Goal: Transaction & Acquisition: Purchase product/service

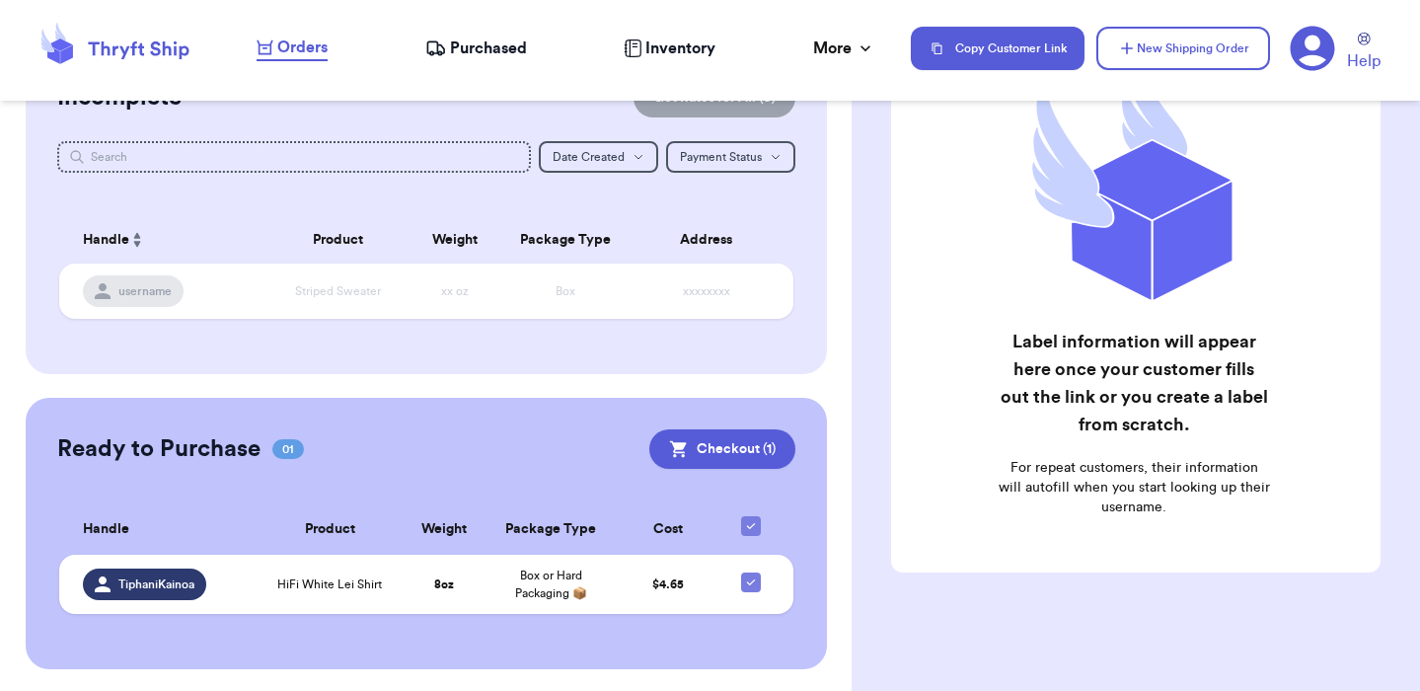
scroll to position [197, 0]
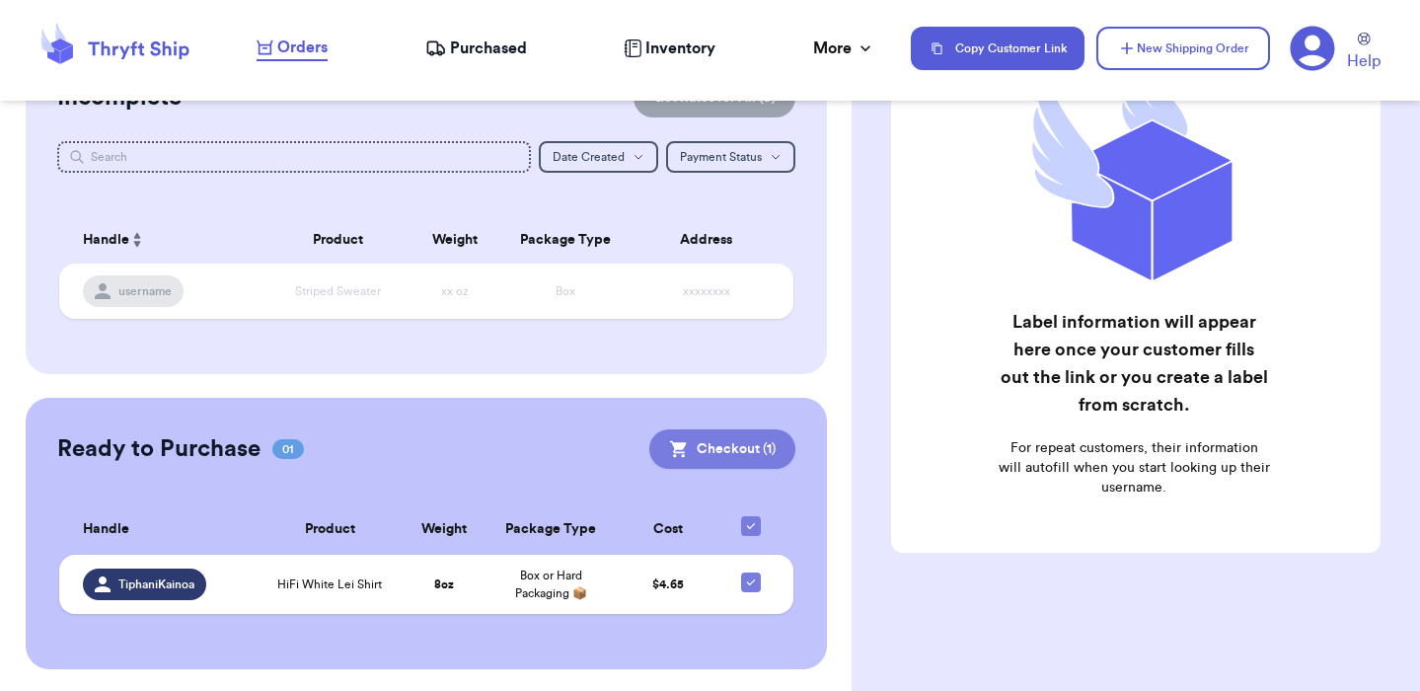
click at [720, 444] on button "Checkout ( 1 )" at bounding box center [722, 448] width 146 height 39
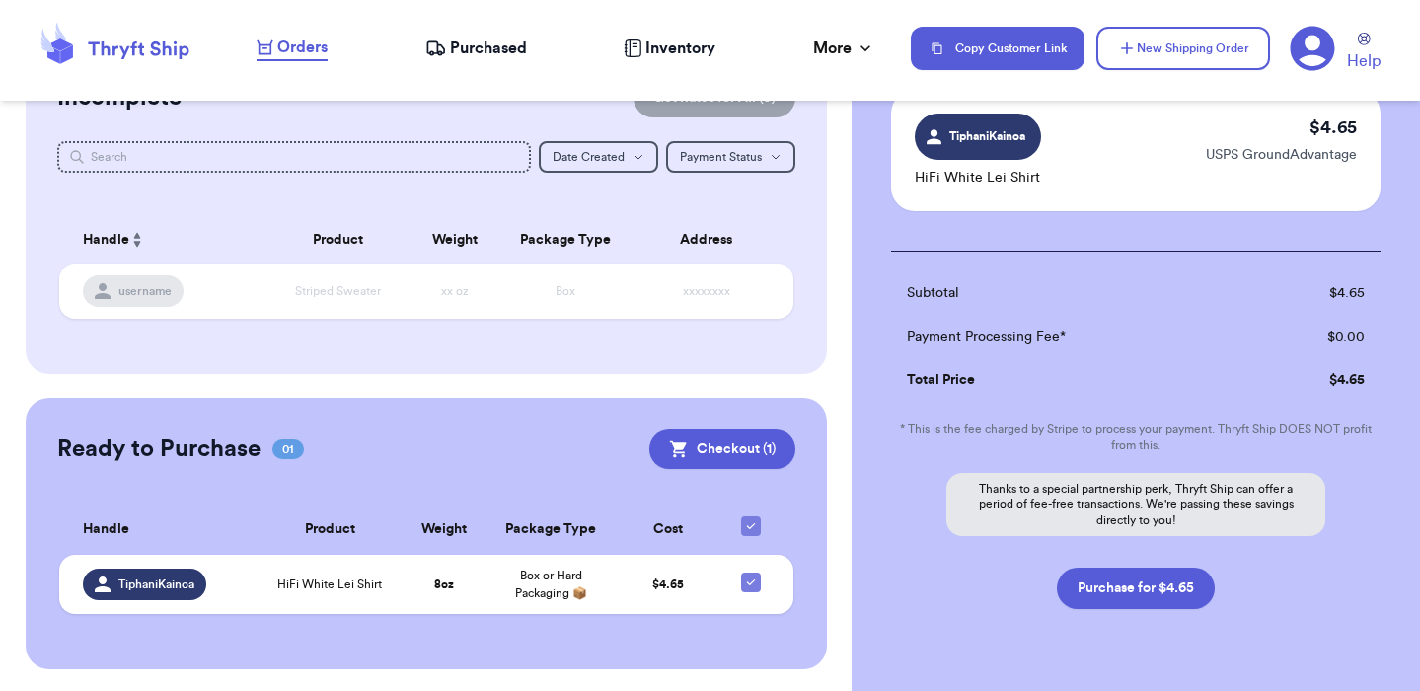
scroll to position [211, 0]
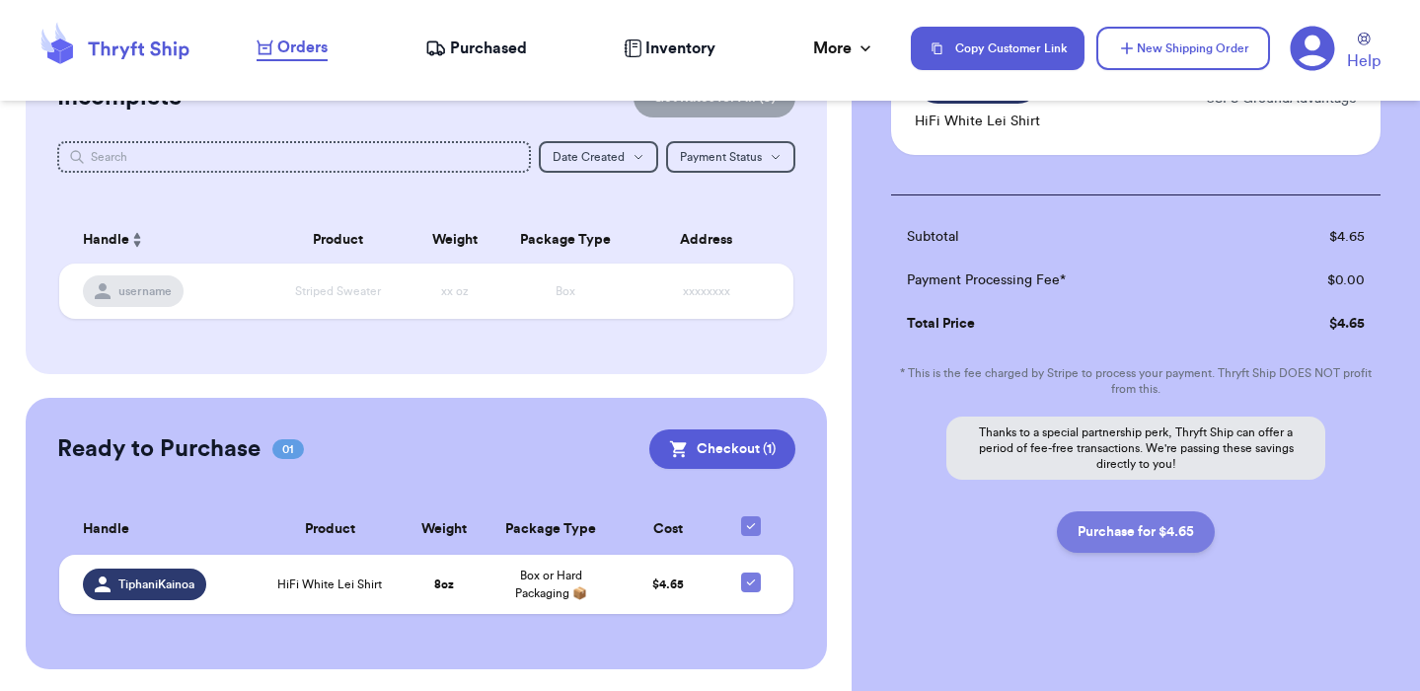
click at [1140, 537] on button "Purchase for $4.65" at bounding box center [1136, 531] width 158 height 41
checkbox input "true"
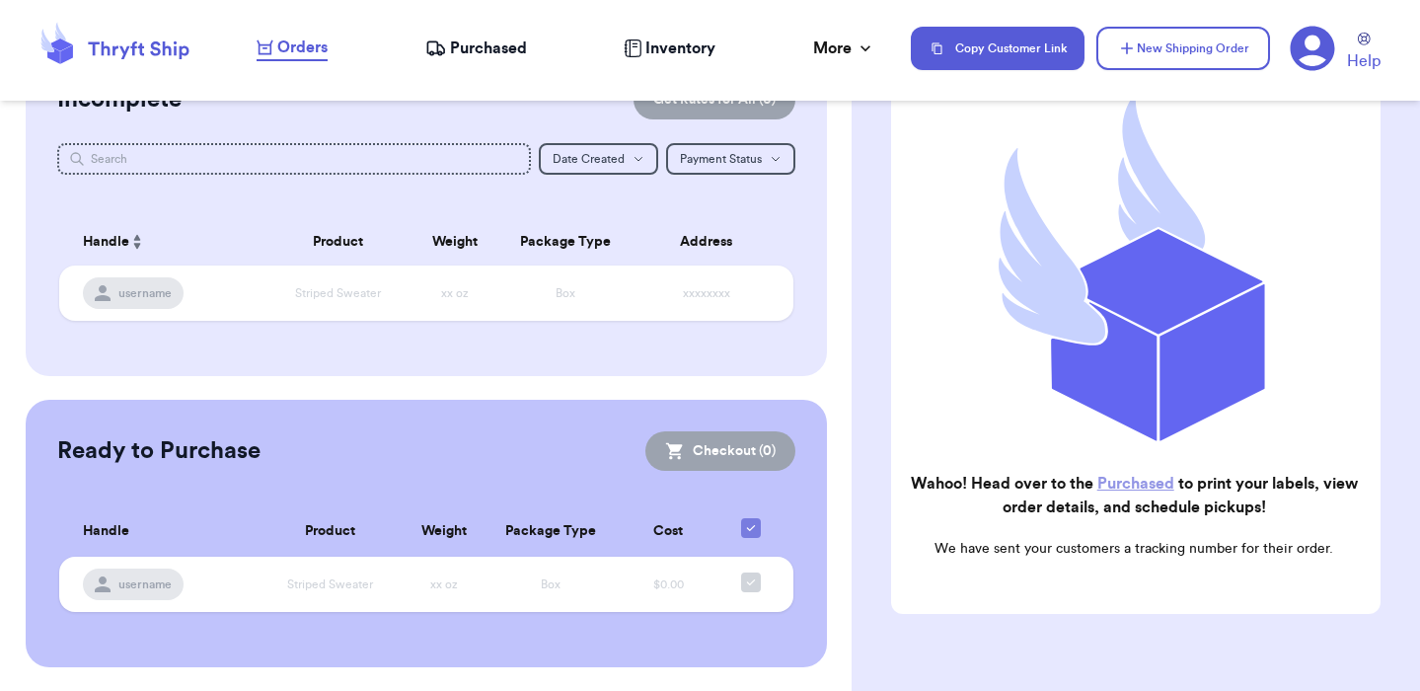
scroll to position [200, 0]
click at [463, 47] on span "Purchased" at bounding box center [488, 49] width 77 height 24
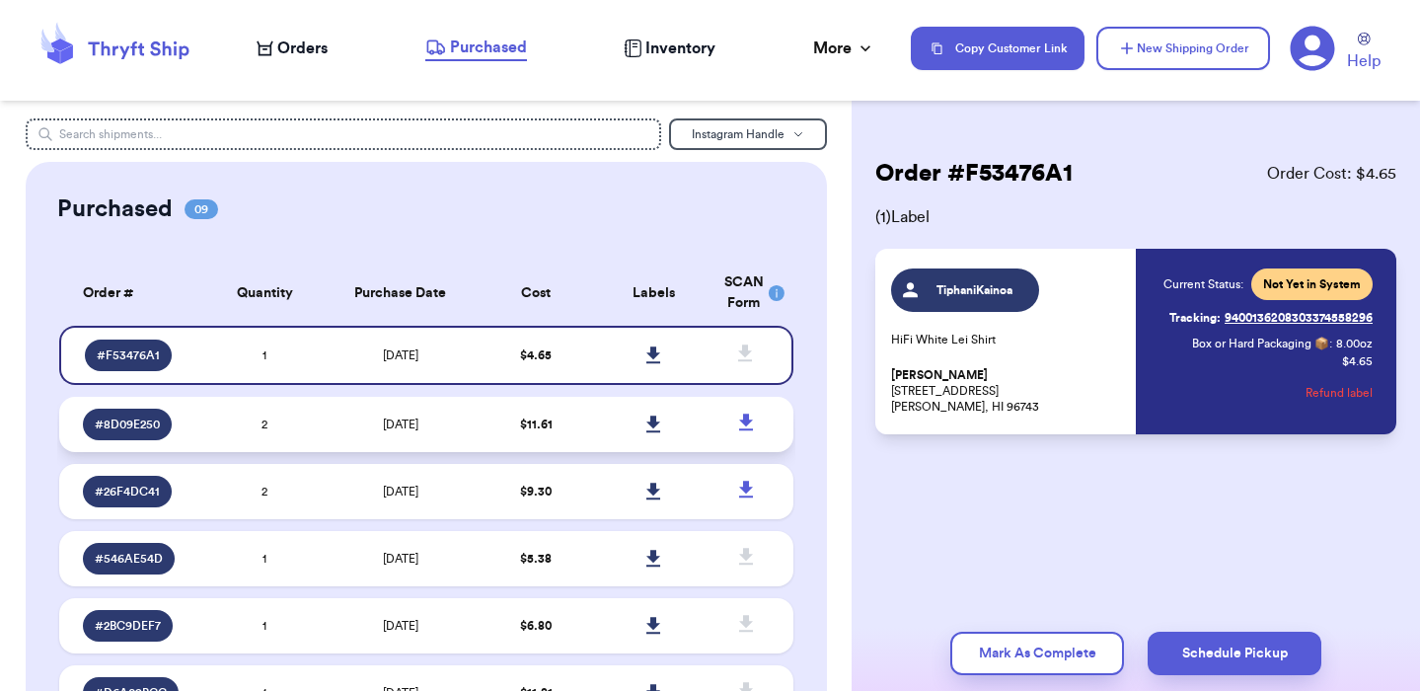
click at [587, 423] on td "$ 11.61" at bounding box center [536, 424] width 117 height 55
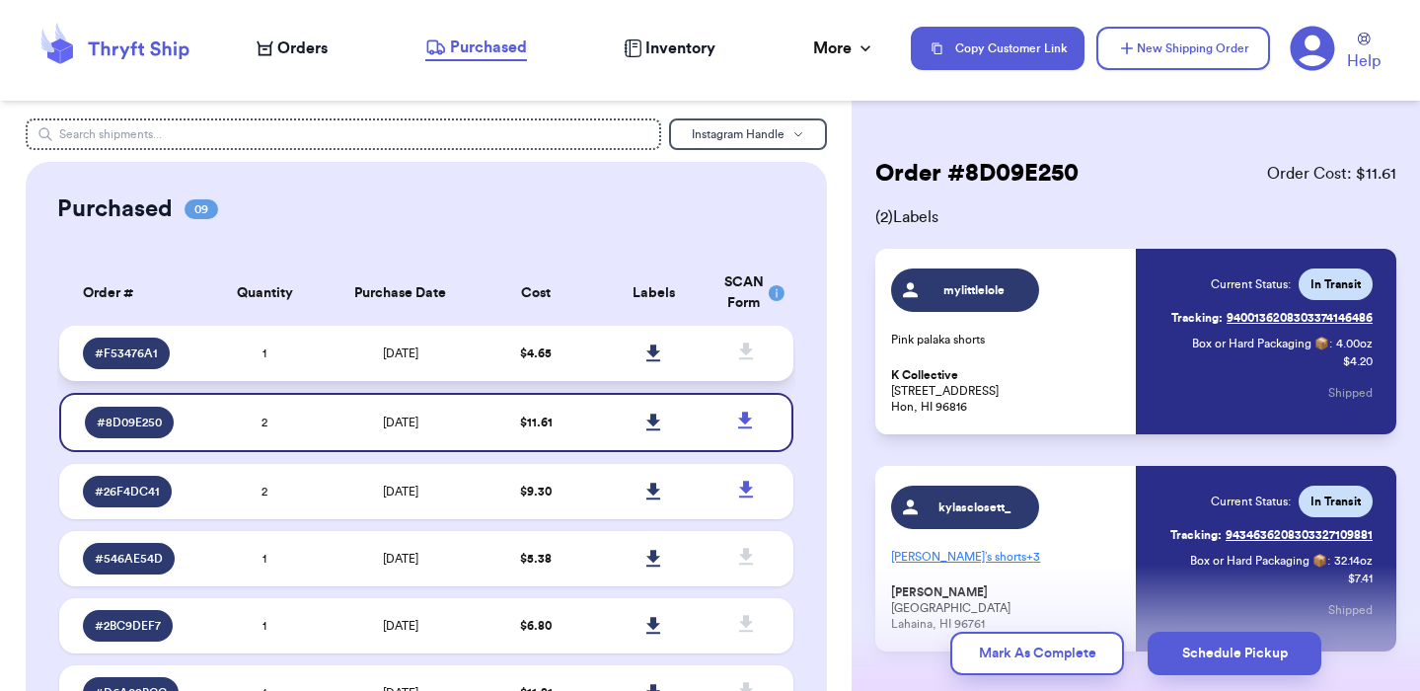
click at [581, 351] on td "$ 4.65" at bounding box center [536, 353] width 117 height 55
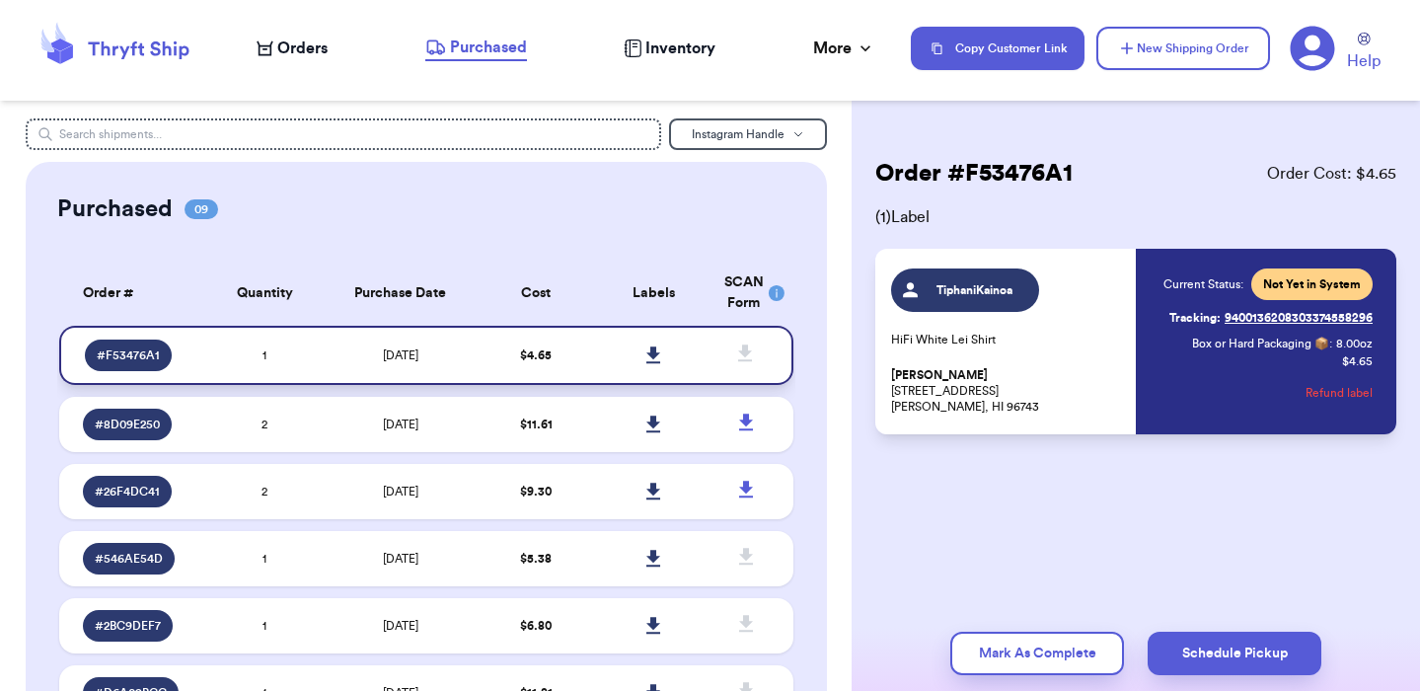
click at [650, 355] on icon at bounding box center [653, 354] width 14 height 17
click at [136, 52] on icon at bounding box center [115, 48] width 158 height 53
